Goal: Check status: Check status

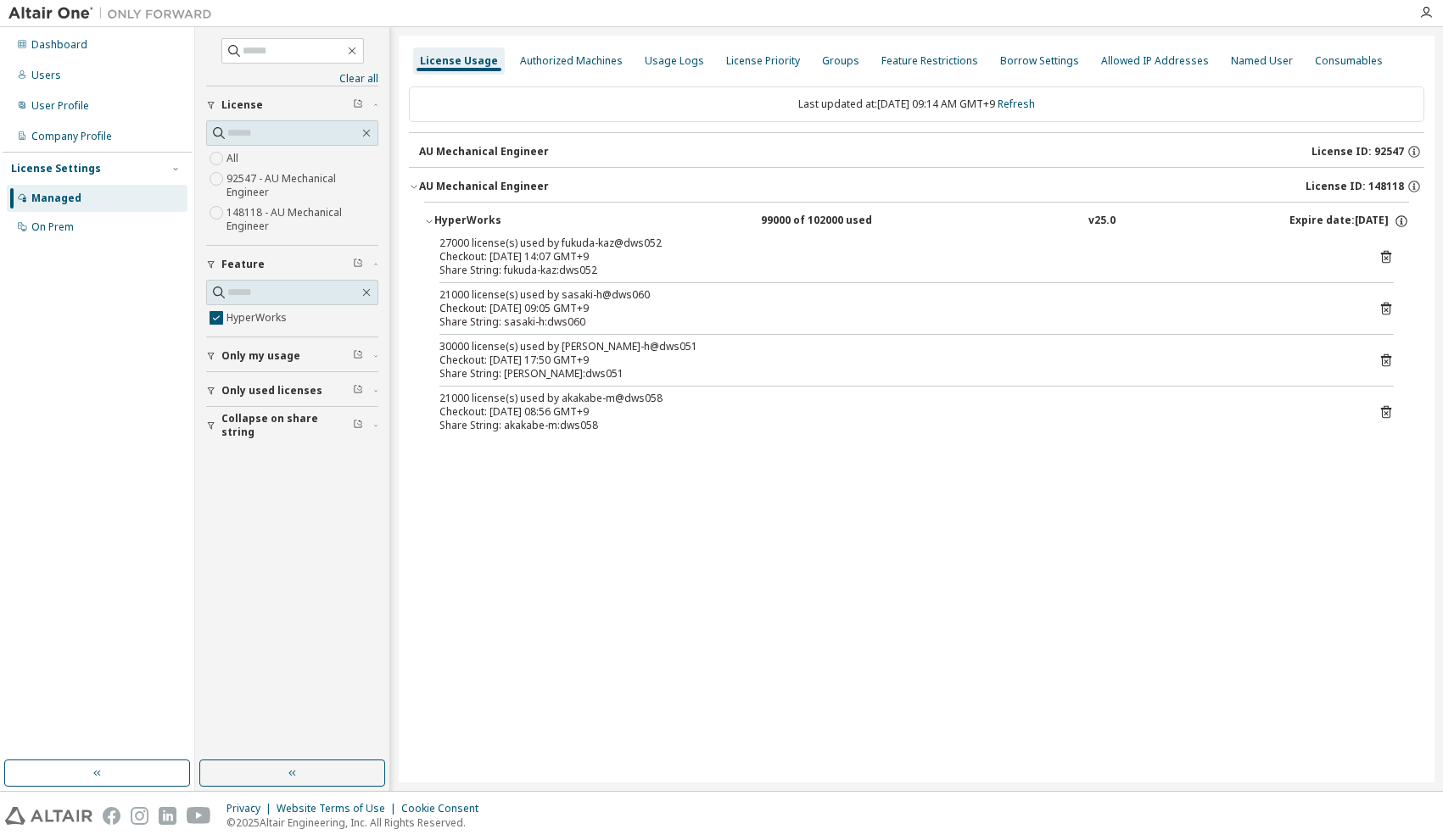
click at [355, 356] on icon "button" at bounding box center [358, 355] width 8 height 8
click at [357, 389] on icon "button" at bounding box center [357, 389] width 11 height 11
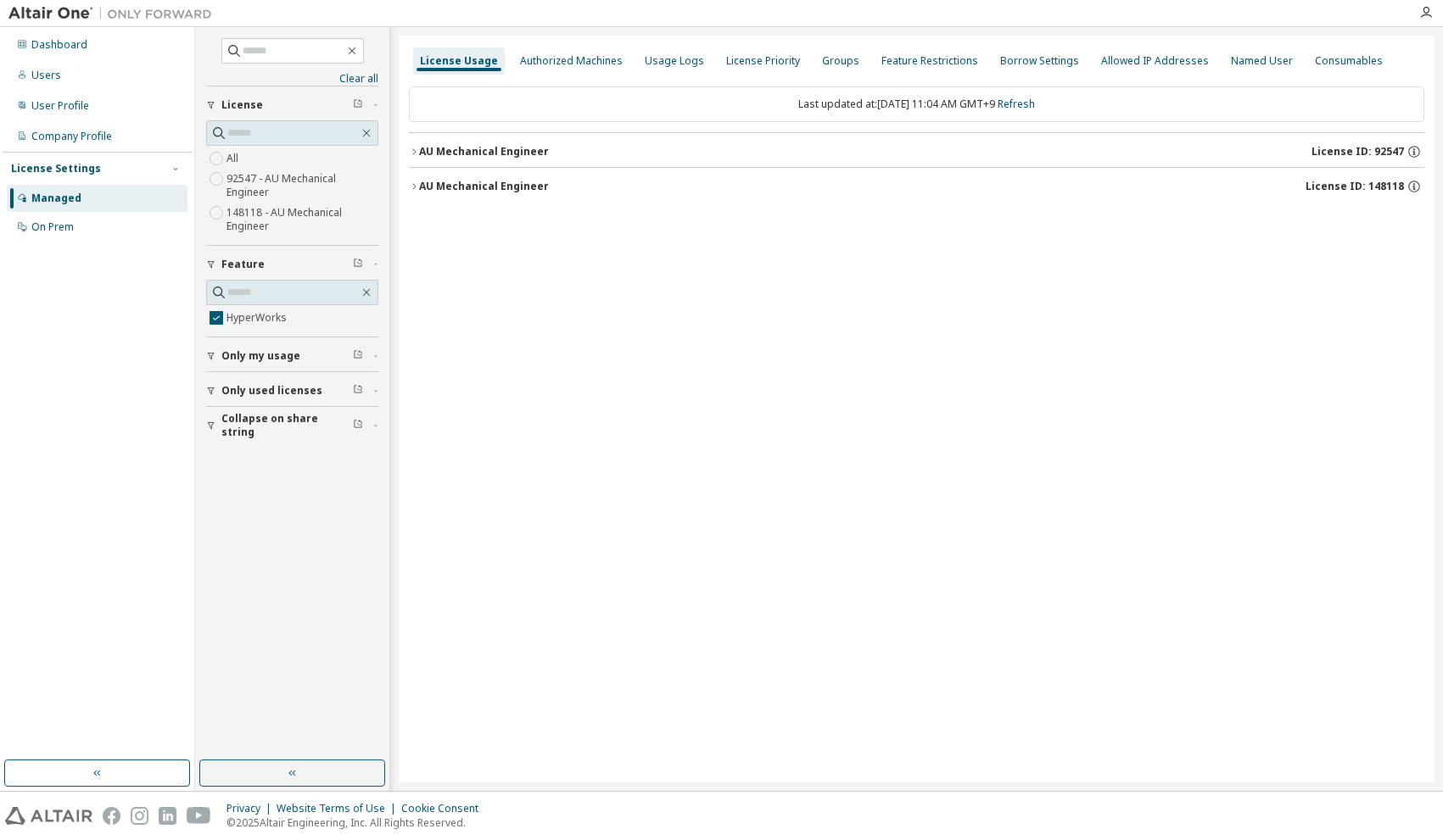
click at [210, 396] on icon "button" at bounding box center [211, 391] width 11 height 11
click at [411, 188] on icon "button" at bounding box center [414, 186] width 11 height 11
click at [431, 230] on button "HyperWorks 99000 of 102000 used v25.0 Expire date: [DATE]" at bounding box center [917, 221] width 985 height 37
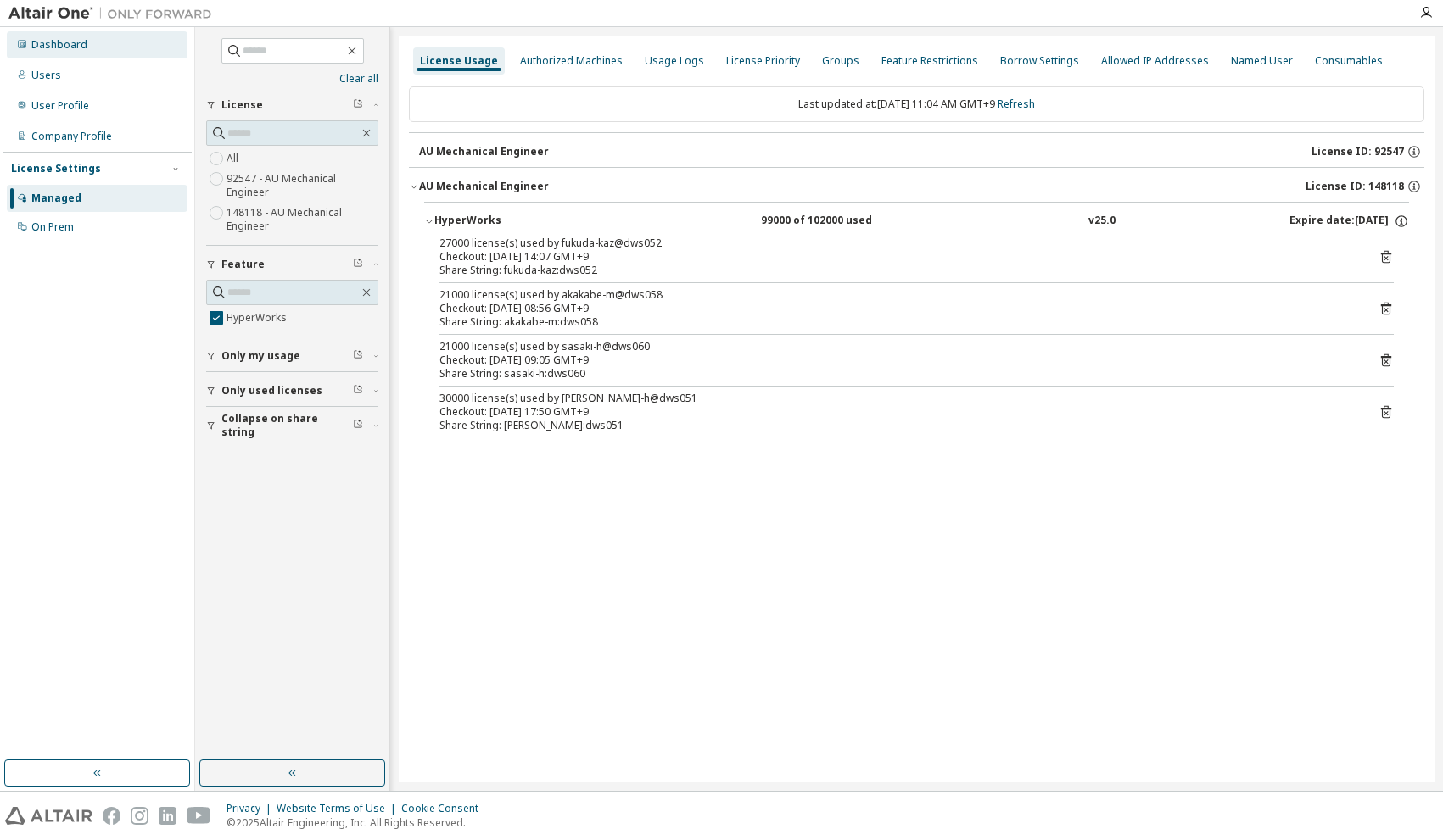
click at [60, 53] on div "Dashboard" at bounding box center [97, 45] width 181 height 27
